Goal: Find specific page/section: Find specific page/section

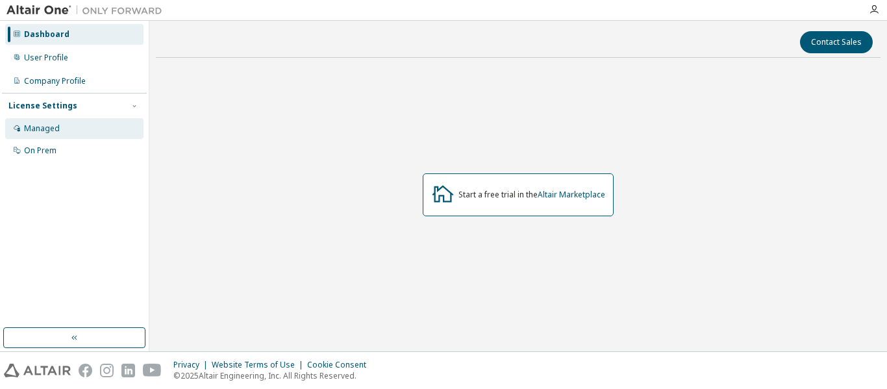
click at [58, 136] on div "Managed" at bounding box center [74, 128] width 138 height 21
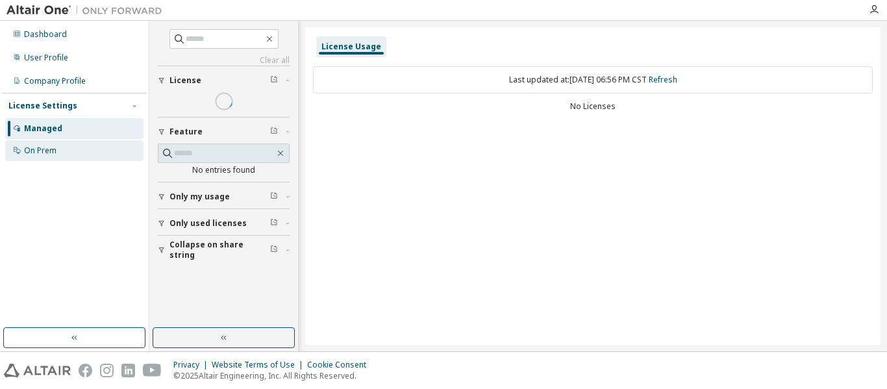
click at [45, 148] on div "On Prem" at bounding box center [40, 150] width 32 height 10
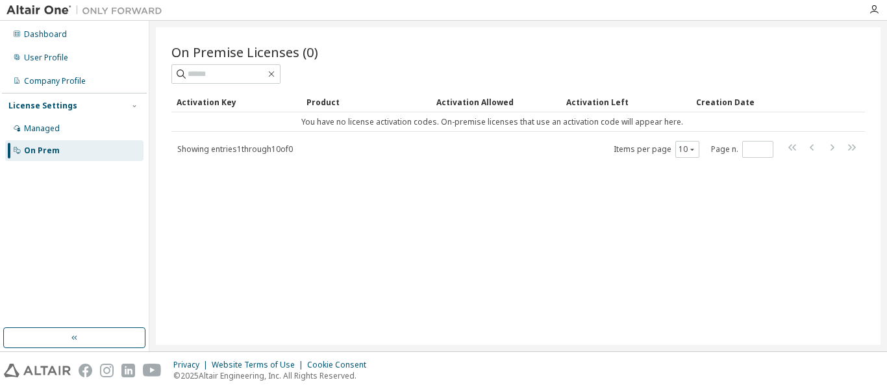
click at [57, 284] on div "Dashboard User Profile Company Profile License Settings Managed On Prem" at bounding box center [74, 174] width 145 height 303
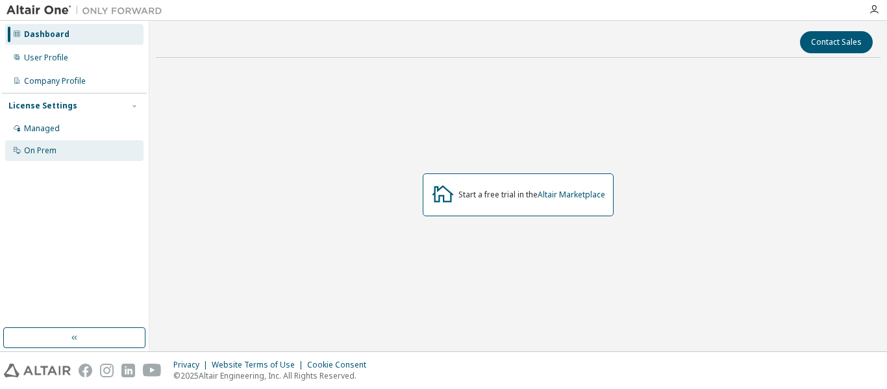
click at [42, 151] on div "On Prem" at bounding box center [40, 150] width 32 height 10
click at [54, 153] on div "On Prem" at bounding box center [40, 150] width 32 height 10
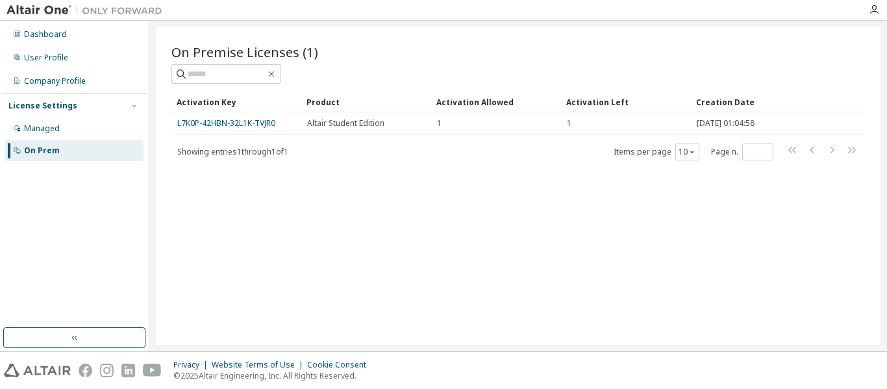
click at [542, 230] on div "On Premise Licenses (1) Clear Load Save Save As Field Operator Value Select fil…" at bounding box center [518, 186] width 725 height 318
